Goal: Use online tool/utility: Utilize a website feature to perform a specific function

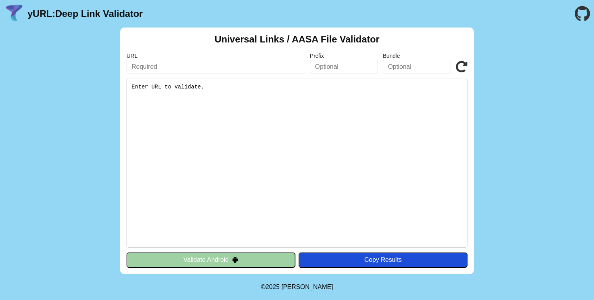
click at [234, 94] on pre "Enter URL to validate." at bounding box center [297, 163] width 341 height 169
click at [224, 88] on pre "Enter URL to validate." at bounding box center [297, 163] width 341 height 169
click at [206, 72] on input "text" at bounding box center [216, 67] width 179 height 14
click at [162, 63] on input "text" at bounding box center [216, 67] width 179 height 14
paste input "[URL][DOMAIN_NAME]"
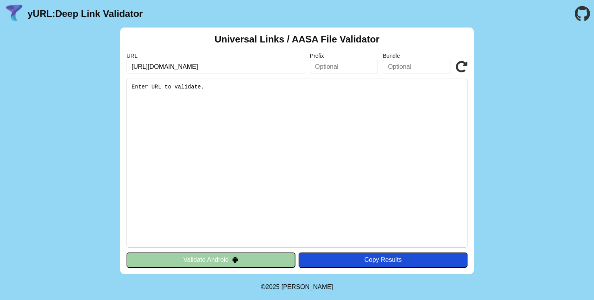
scroll to position [0, 77]
type input "[URL][DOMAIN_NAME]"
click at [322, 169] on pre "Enter URL to validate." at bounding box center [297, 163] width 341 height 169
click at [357, 259] on div "Copy Results" at bounding box center [383, 259] width 161 height 7
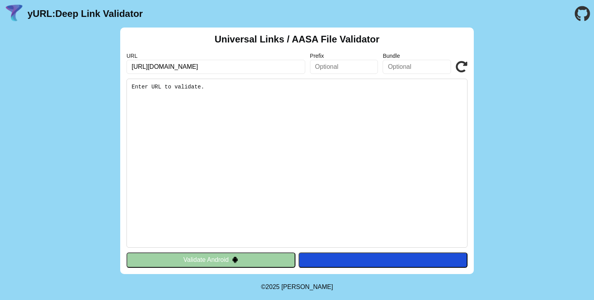
click at [296, 69] on input "[URL][DOMAIN_NAME]" at bounding box center [216, 67] width 179 height 14
click at [460, 68] on icon at bounding box center [462, 67] width 12 height 12
